Goal: Find contact information: Find contact information

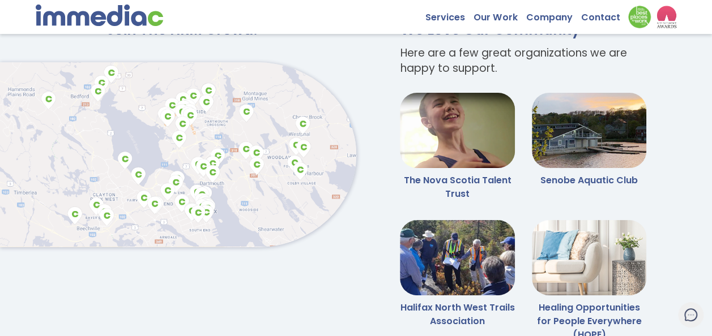
scroll to position [2095, 0]
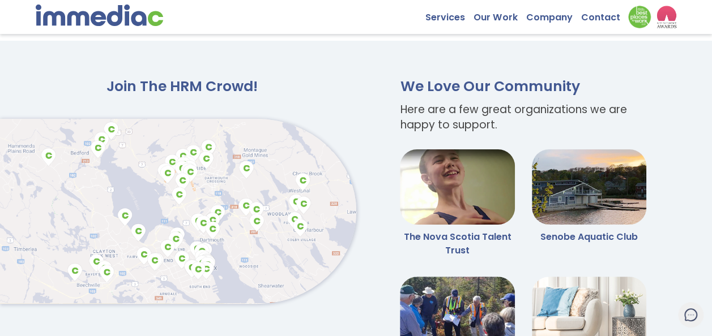
click at [131, 86] on h2 "Join The HRM Crowd!" at bounding box center [178, 87] width 356 height 19
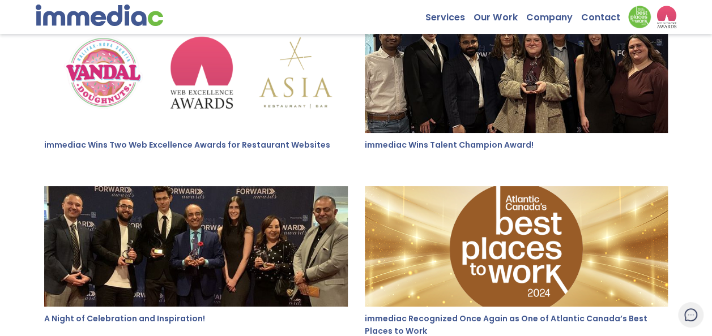
scroll to position [1670, 0]
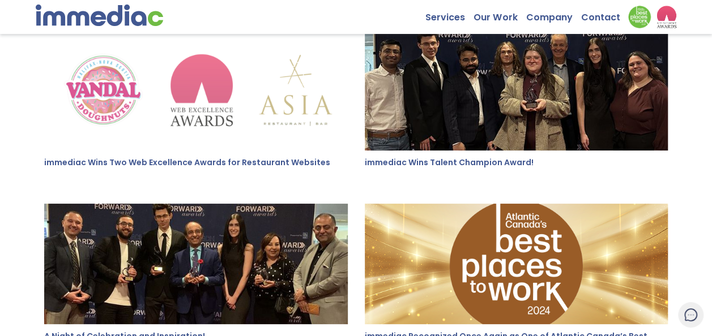
click at [106, 94] on img at bounding box center [196, 90] width 304 height 121
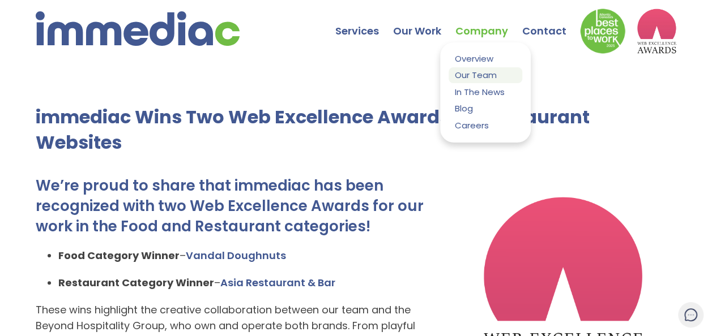
click at [471, 74] on link "Our Team" at bounding box center [485, 74] width 74 height 15
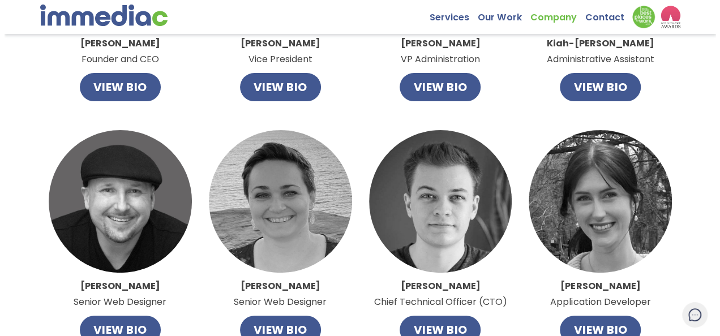
scroll to position [12, 0]
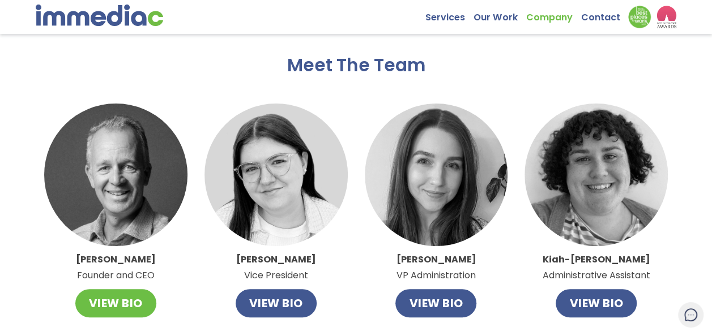
click at [110, 299] on button "VIEW BIO" at bounding box center [115, 303] width 81 height 28
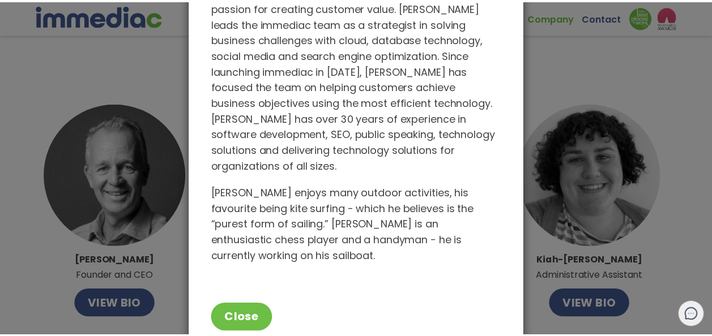
scroll to position [90, 0]
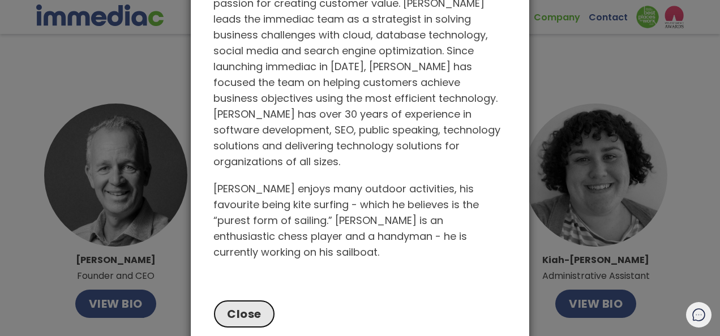
click at [244, 300] on button "Close" at bounding box center [244, 314] width 62 height 28
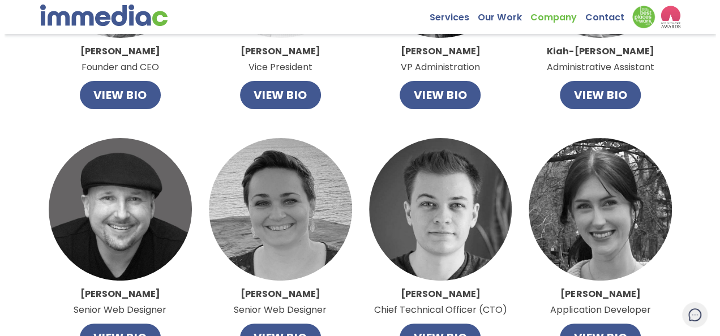
scroll to position [239, 0]
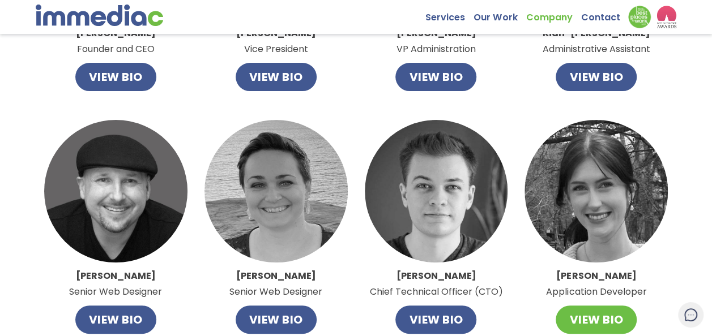
click at [593, 316] on button "VIEW BIO" at bounding box center [596, 320] width 81 height 28
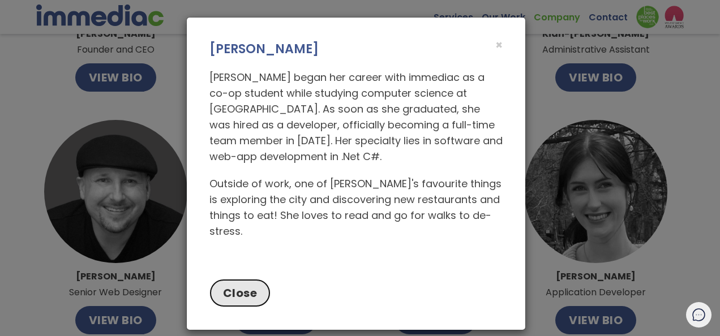
click at [243, 279] on button "Close" at bounding box center [241, 293] width 62 height 28
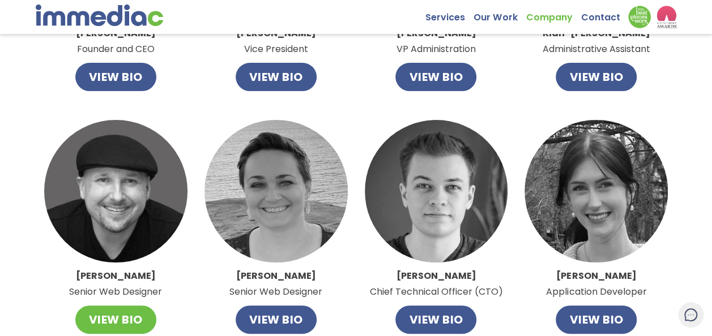
click at [95, 315] on button "VIEW BIO" at bounding box center [115, 320] width 81 height 28
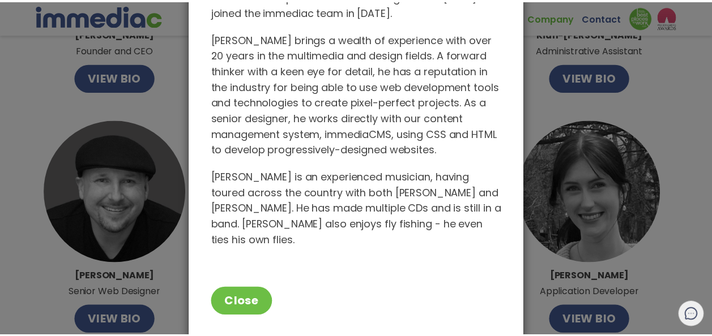
scroll to position [117, 0]
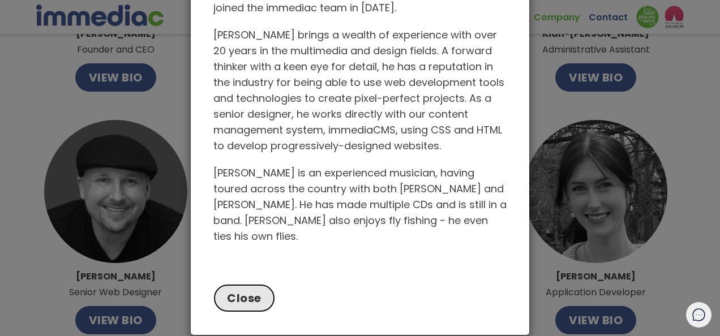
click at [245, 284] on button "Close" at bounding box center [244, 298] width 62 height 28
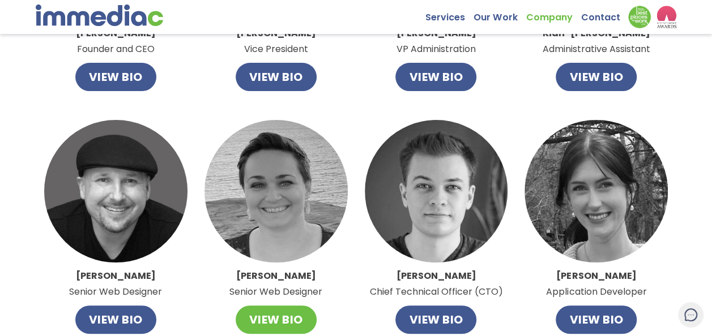
click at [281, 314] on button "VIEW BIO" at bounding box center [276, 320] width 81 height 28
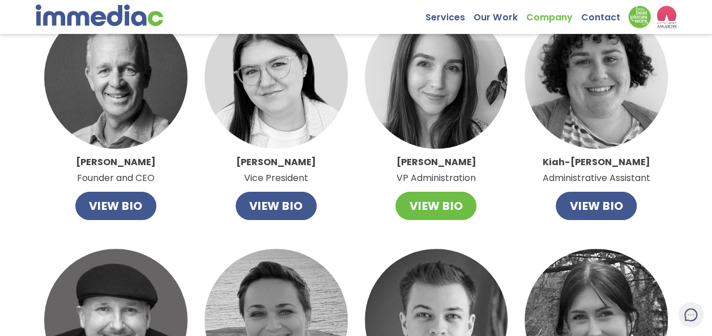
scroll to position [12, 0]
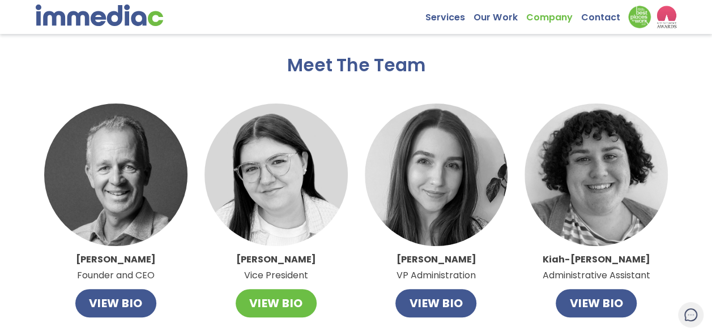
click at [305, 299] on button "VIEW BIO" at bounding box center [276, 303] width 81 height 28
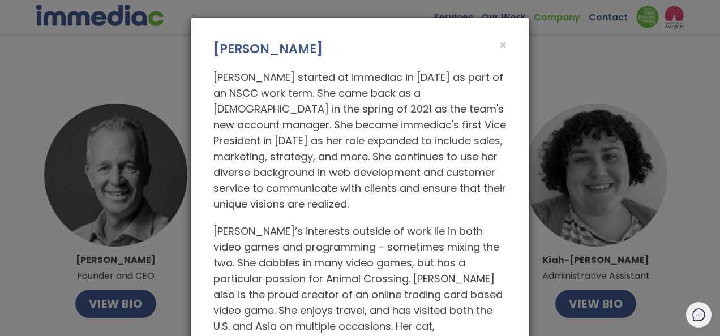
click at [534, 82] on div "× Caitlin White Caitlin started at immediac in 2020 as part of an NSCC work ter…" at bounding box center [360, 168] width 720 height 336
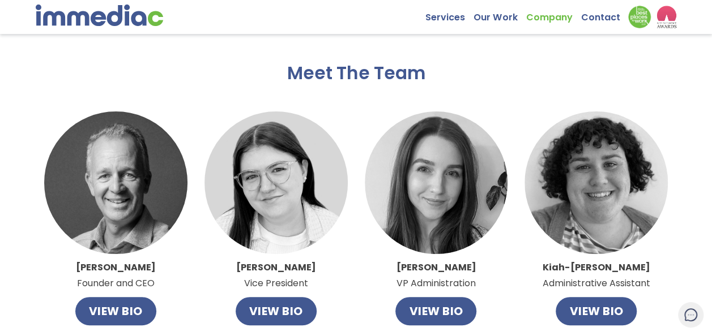
scroll to position [0, 0]
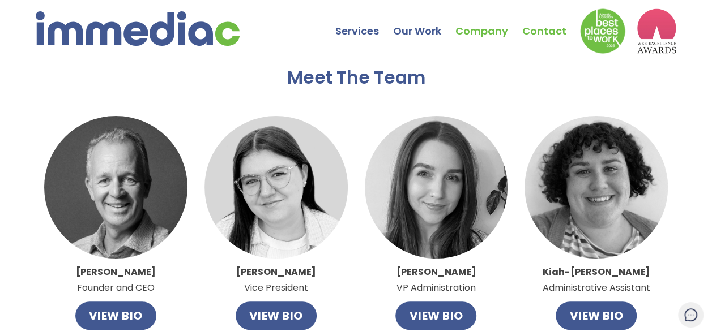
click at [538, 26] on link "Contact" at bounding box center [551, 23] width 58 height 40
